Goal: Information Seeking & Learning: Learn about a topic

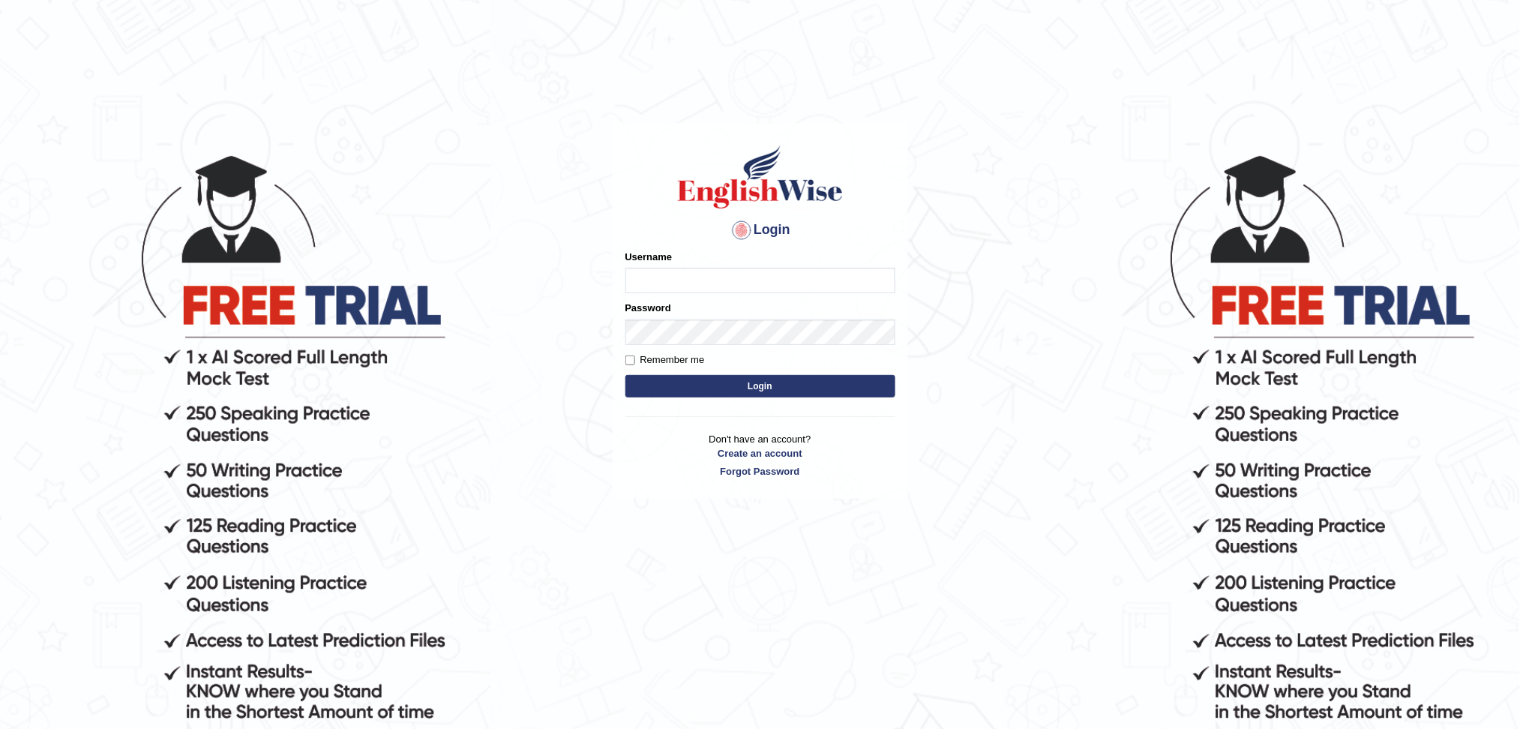
click at [701, 277] on input "Username" at bounding box center [760, 280] width 270 height 25
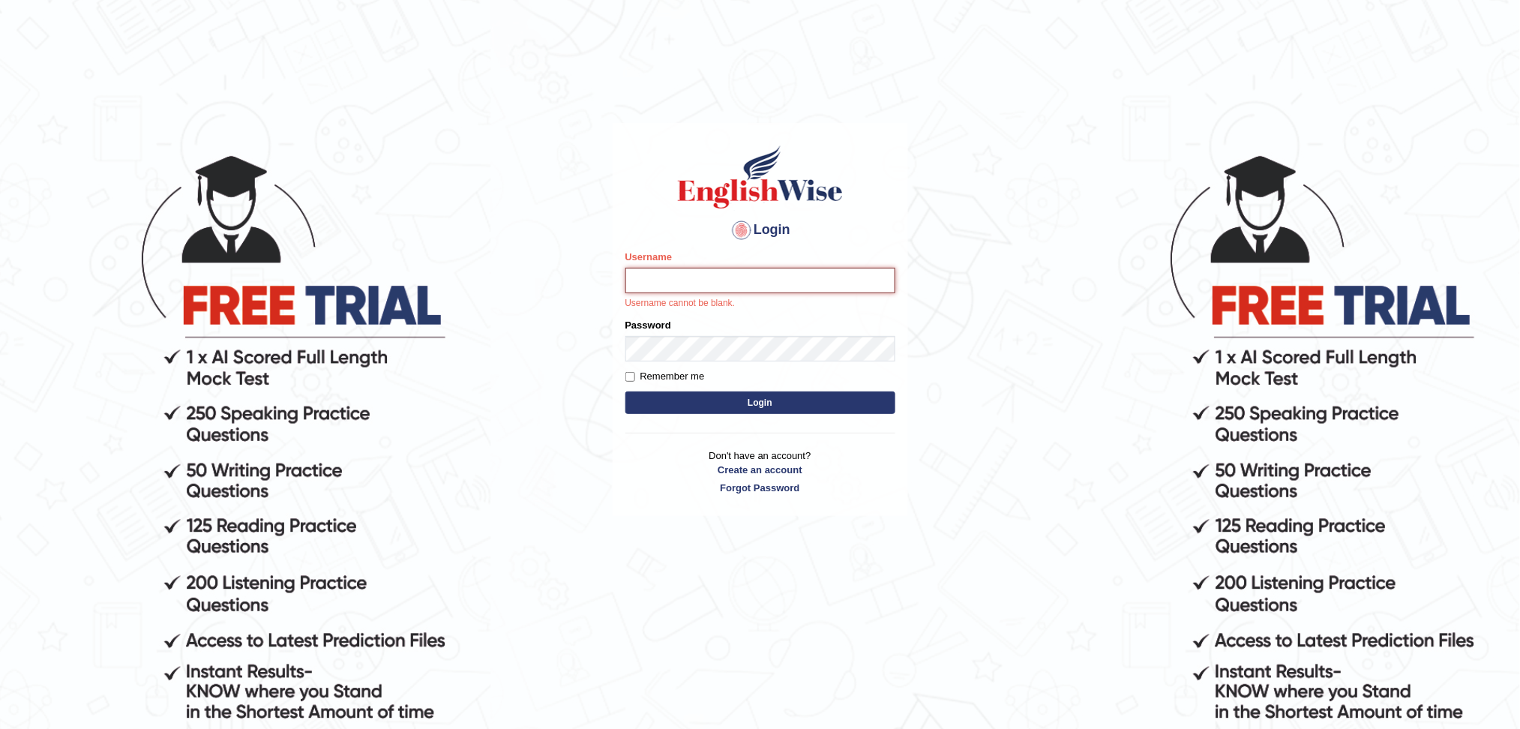
type input "surajshrestha100"
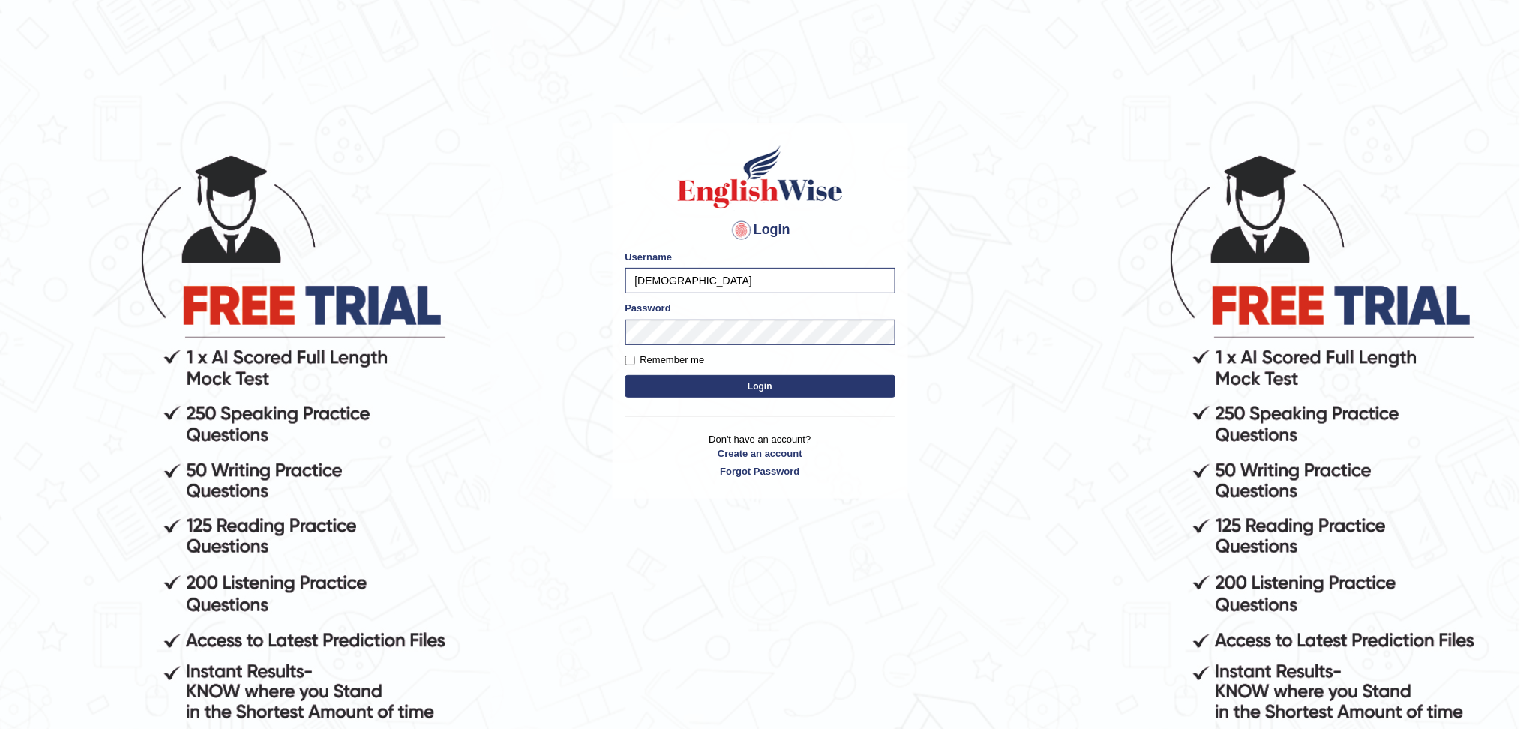
click at [718, 390] on button "Login" at bounding box center [760, 386] width 270 height 22
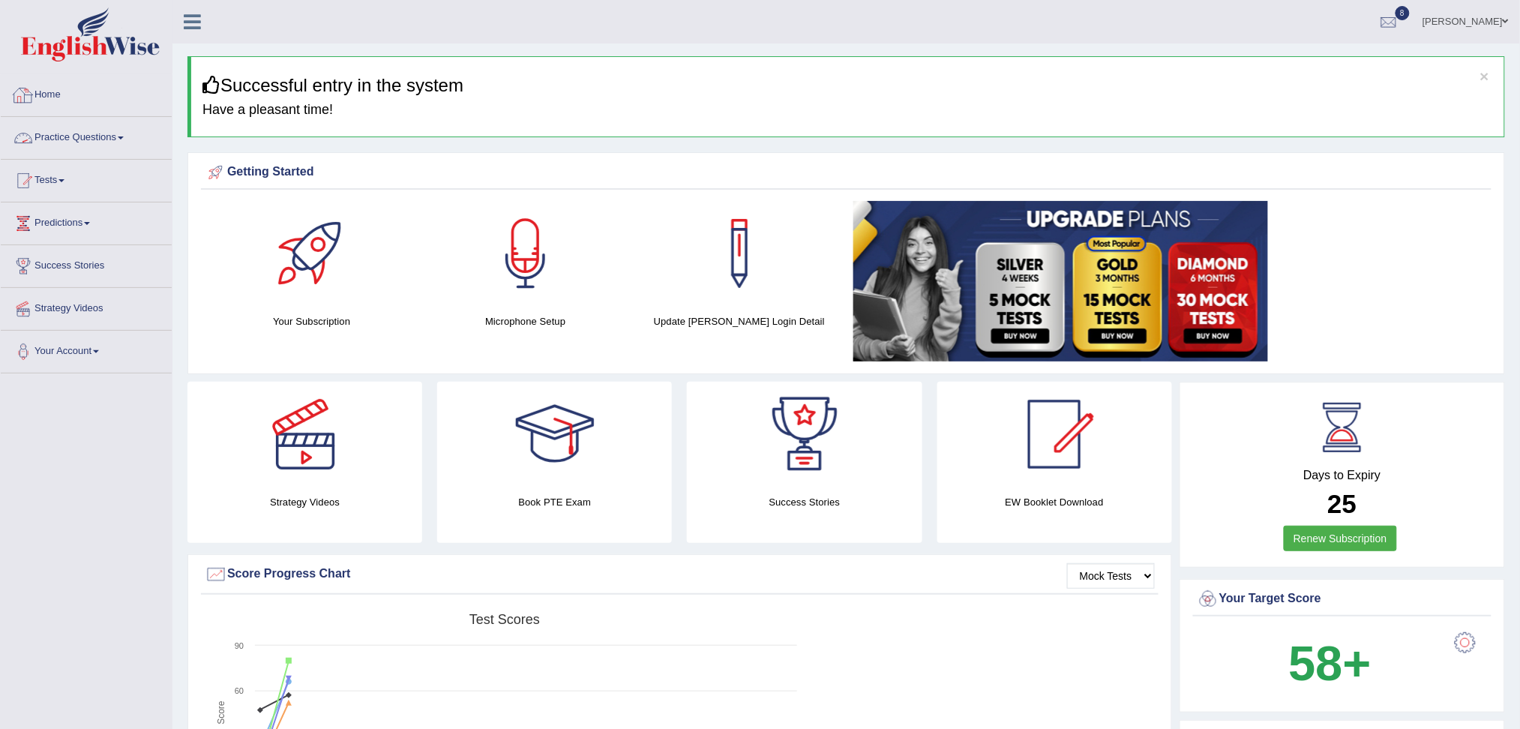
click at [85, 131] on link "Practice Questions" at bounding box center [86, 135] width 171 height 37
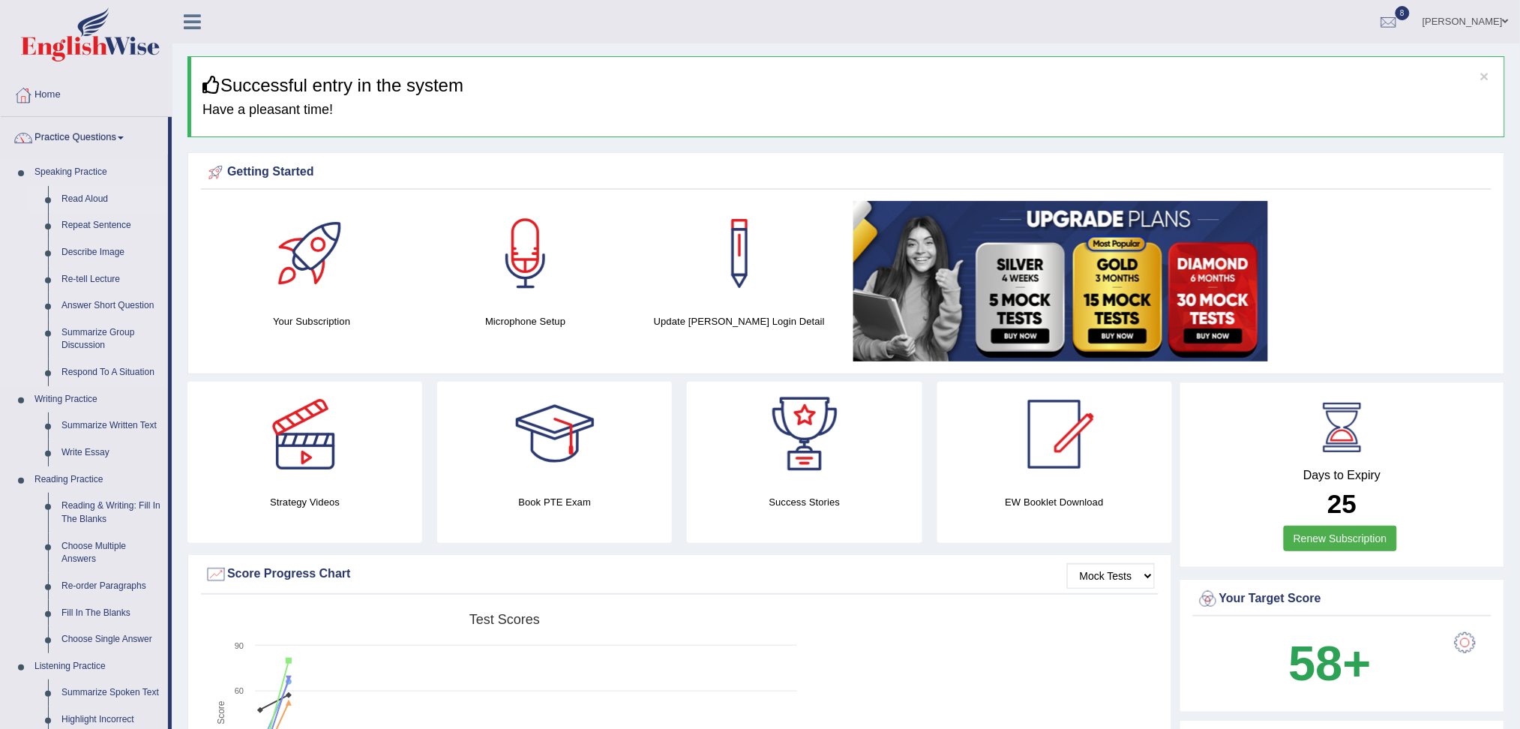
click at [92, 195] on link "Read Aloud" at bounding box center [111, 199] width 113 height 27
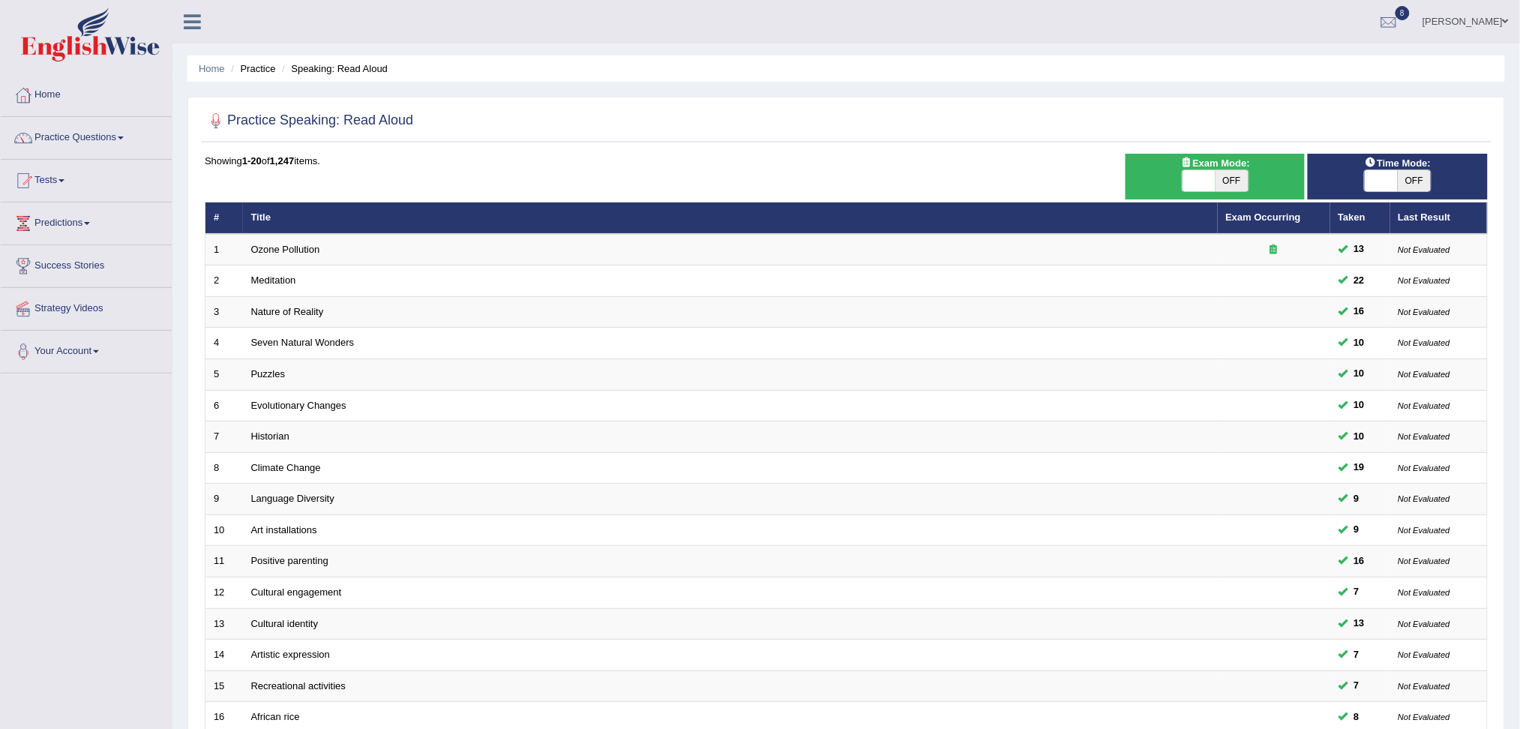
click at [1203, 195] on div "Exam Mode: ON OFF" at bounding box center [1216, 177] width 180 height 46
click at [1209, 182] on span at bounding box center [1198, 180] width 33 height 21
checkbox input "true"
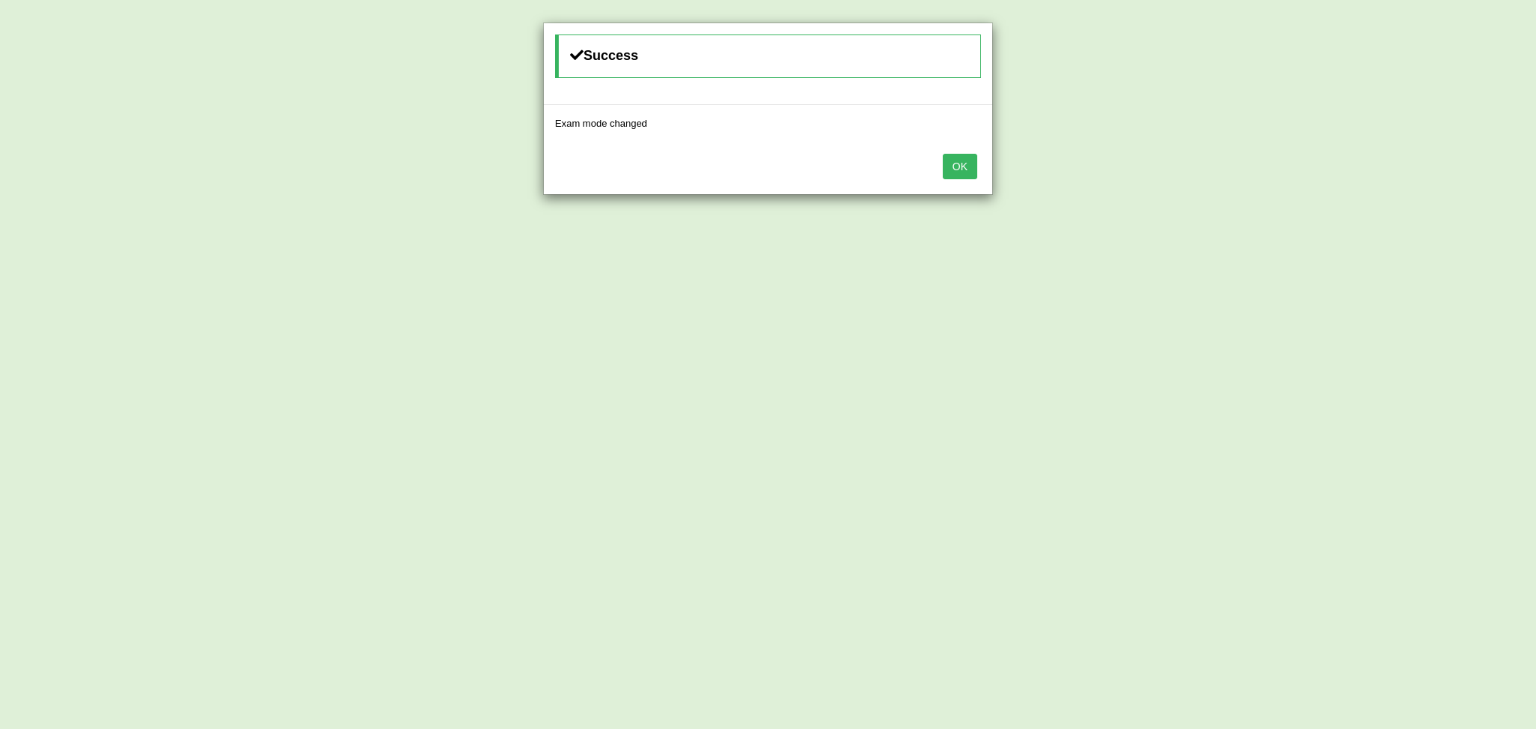
click at [975, 169] on button "OK" at bounding box center [960, 166] width 34 height 25
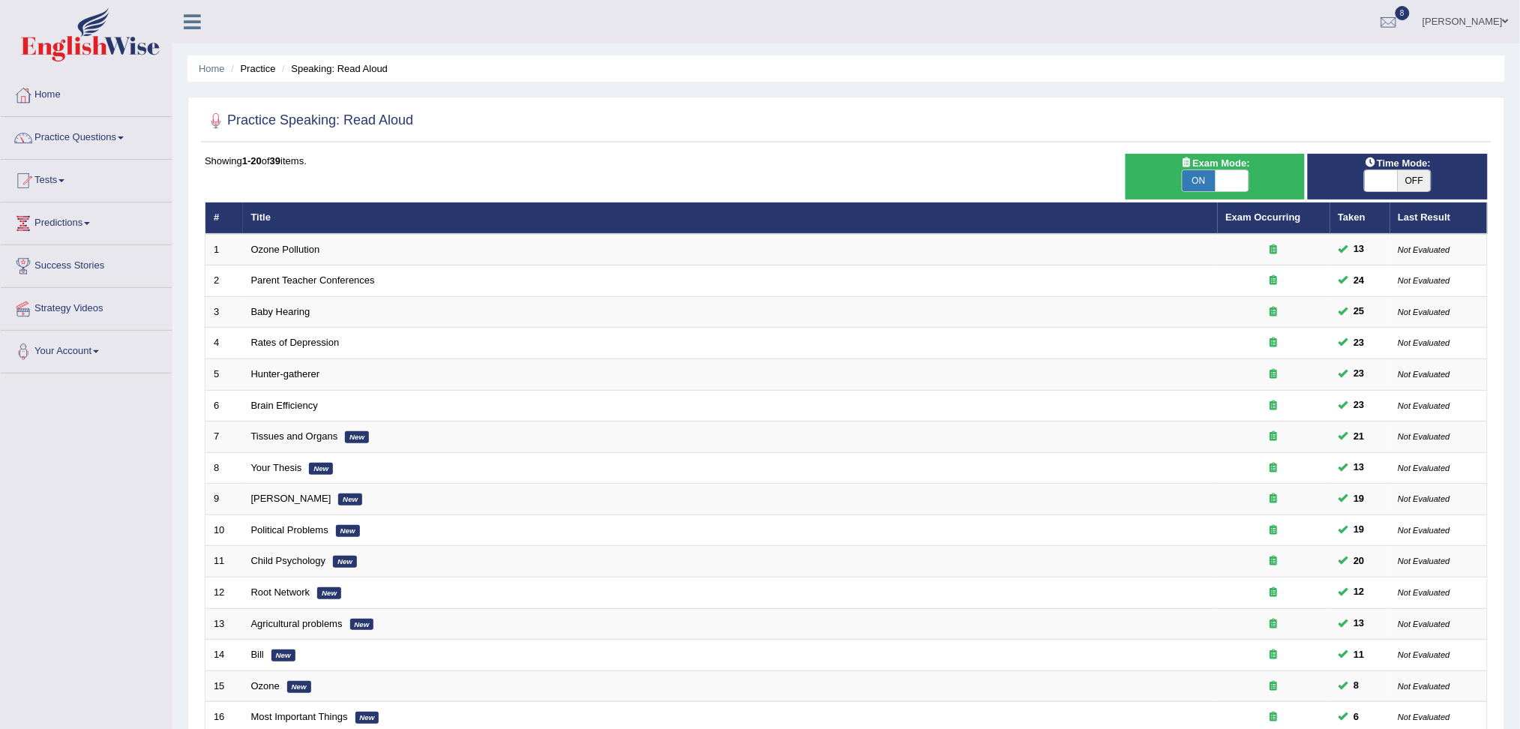
drag, startPoint x: 0, startPoint y: 0, endPoint x: 1534, endPoint y: 322, distance: 1567.5
click at [1519, 322] on html "Toggle navigation Home Practice Questions Speaking Practice Read Aloud Repeat S…" at bounding box center [760, 364] width 1520 height 729
click at [51, 98] on link "Home" at bounding box center [86, 92] width 171 height 37
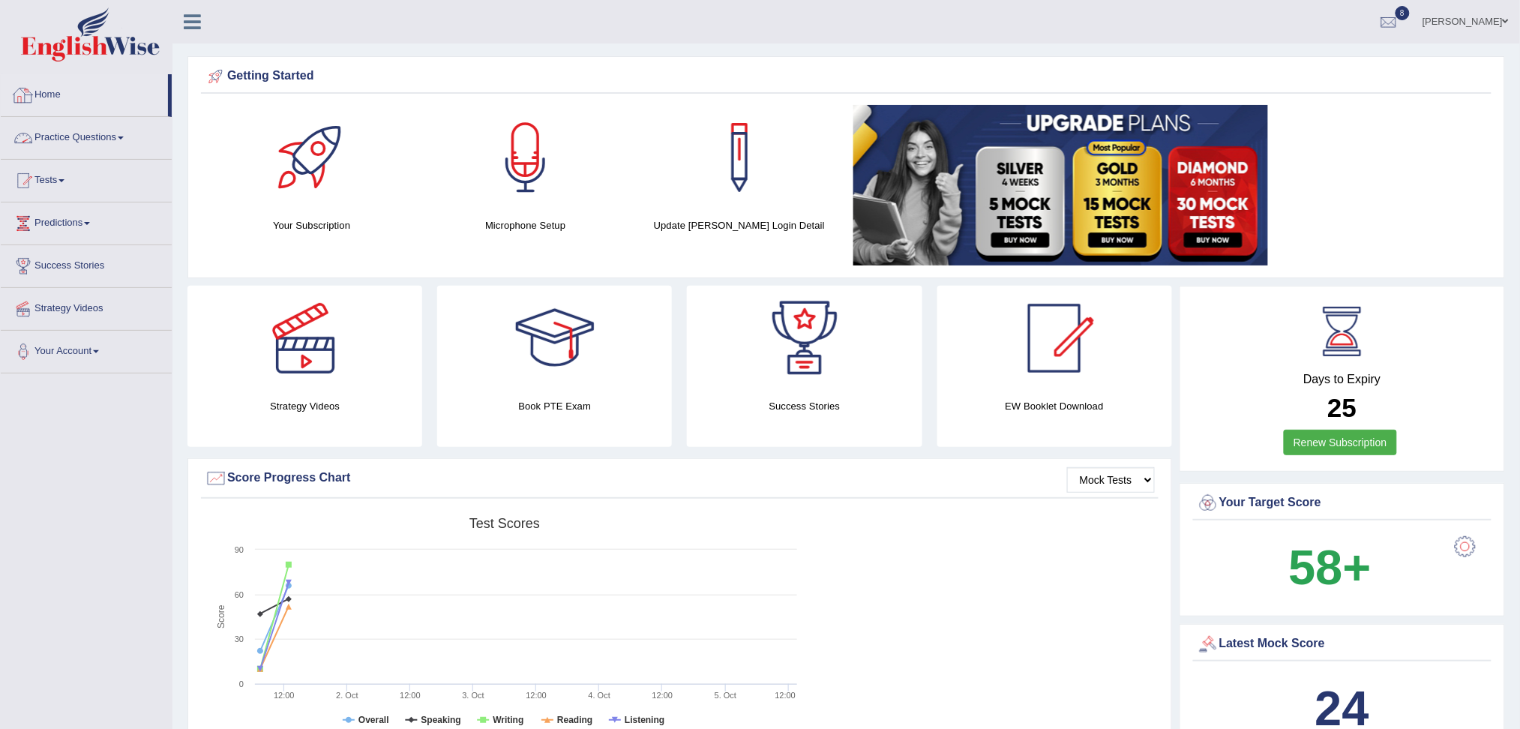
click at [91, 131] on link "Practice Questions" at bounding box center [86, 135] width 171 height 37
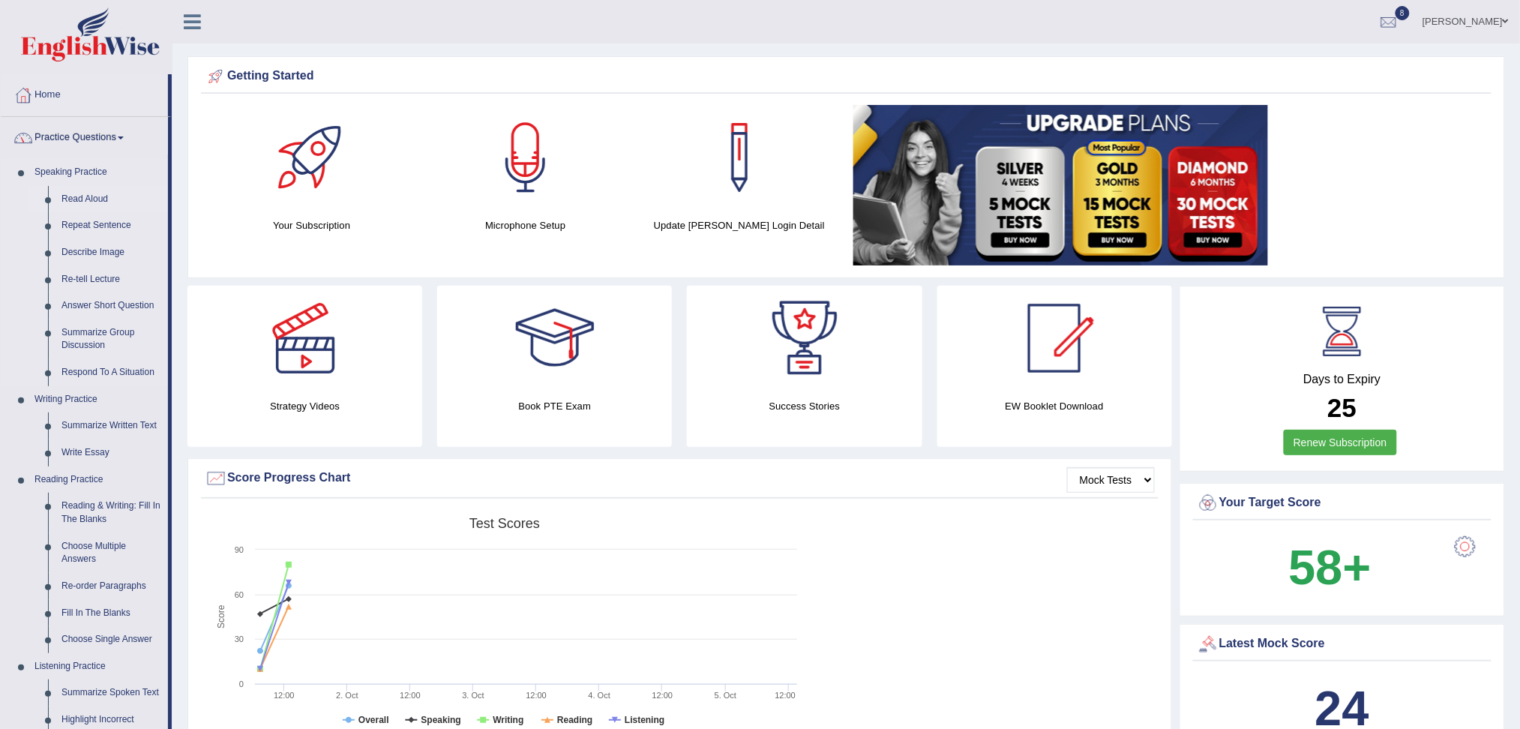
click at [82, 199] on link "Read Aloud" at bounding box center [111, 199] width 113 height 27
